Goal: Browse casually

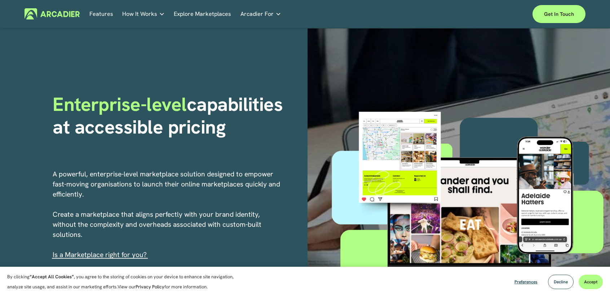
click at [0, 0] on p "No in-house development team? No problem. Use one of our partners." at bounding box center [0, 0] width 0 height 0
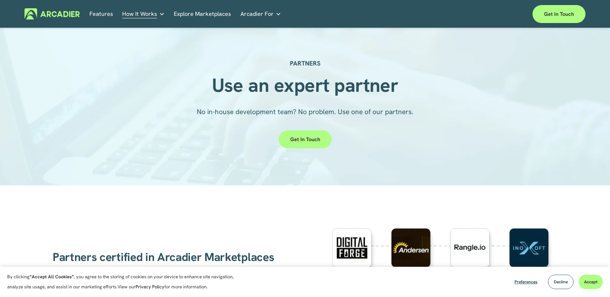
click at [216, 13] on link "Explore Marketplaces" at bounding box center [202, 13] width 57 height 11
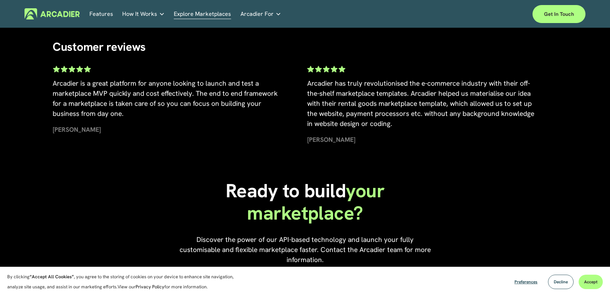
scroll to position [1514, 0]
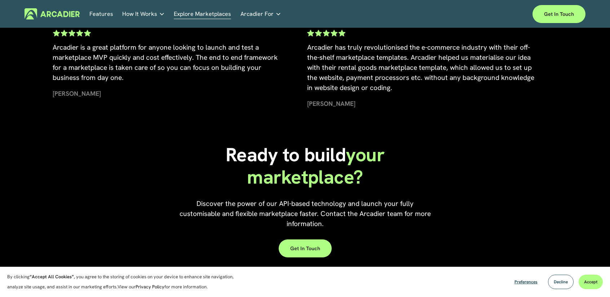
click at [70, 15] on img at bounding box center [52, 13] width 55 height 11
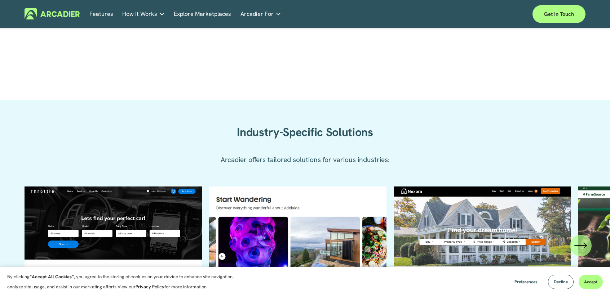
scroll to position [793, 0]
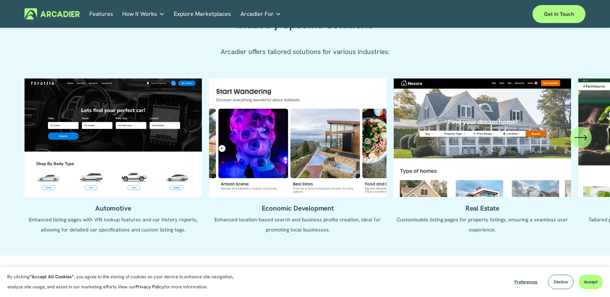
click at [585, 143] on icon "\a \a \a Next\a \a" at bounding box center [580, 137] width 13 height 13
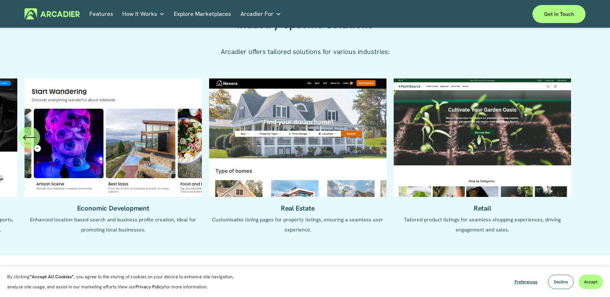
click at [585, 143] on ul "Automotive Enhanced listing pages with VIN lookup features and car history repo…" at bounding box center [305, 162] width 561 height 167
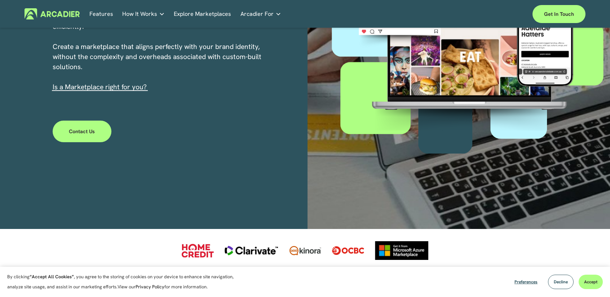
scroll to position [0, 0]
